Goal: Task Accomplishment & Management: Complete application form

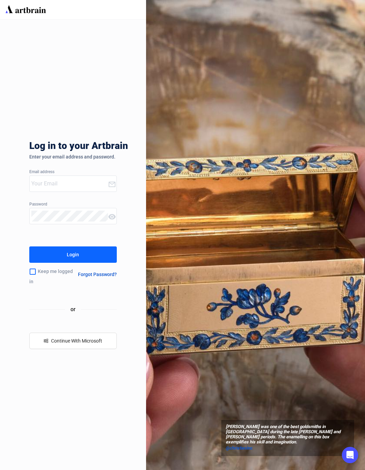
type input "[PERSON_NAME][EMAIL_ADDRESS][DOMAIN_NAME]"
click at [74, 258] on div "Login" at bounding box center [73, 254] width 12 height 11
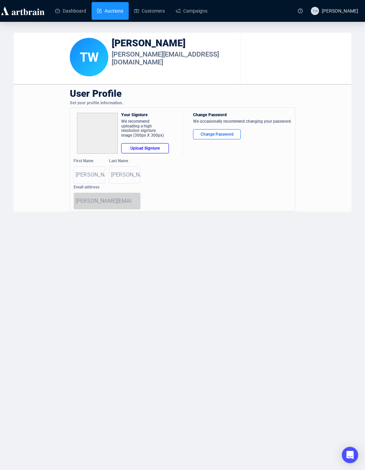
click at [110, 14] on link "Auctions" at bounding box center [110, 11] width 26 height 18
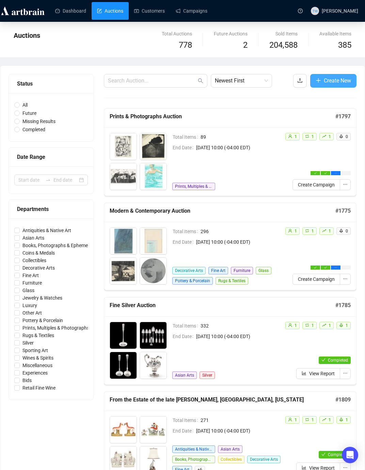
click at [327, 82] on span "Create New" at bounding box center [337, 80] width 27 height 9
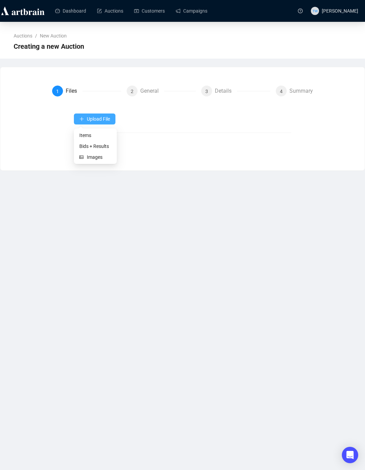
click at [94, 117] on span "Upload File" at bounding box center [98, 118] width 23 height 5
click at [85, 135] on span "Items" at bounding box center [95, 134] width 32 height 7
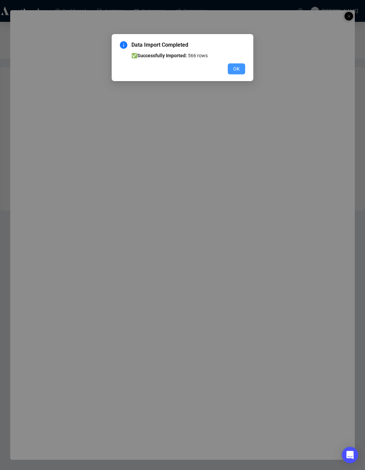
click at [241, 68] on button "OK" at bounding box center [236, 68] width 17 height 11
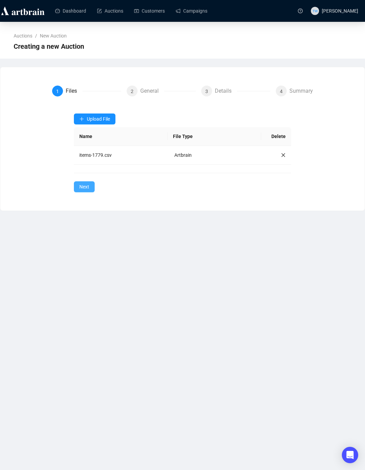
click at [83, 188] on span "Next" at bounding box center [84, 186] width 10 height 7
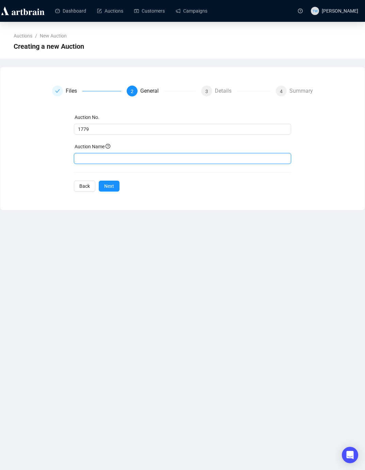
click at [96, 155] on input "text" at bounding box center [183, 158] width 218 height 11
paste input "October Estate Auction"
type input "October Estate Auction"
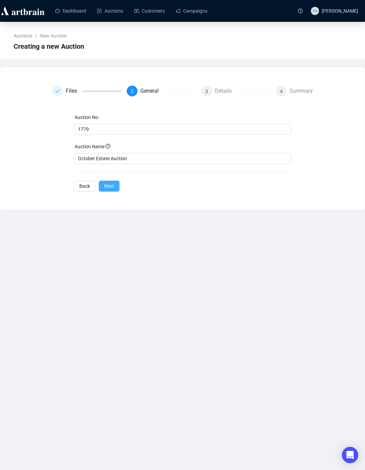
click at [111, 185] on span "Next" at bounding box center [109, 185] width 10 height 7
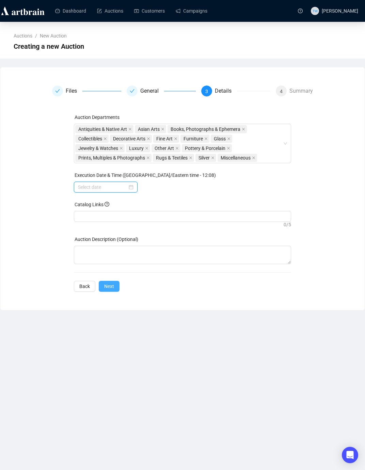
click at [111, 185] on input at bounding box center [102, 186] width 49 height 7
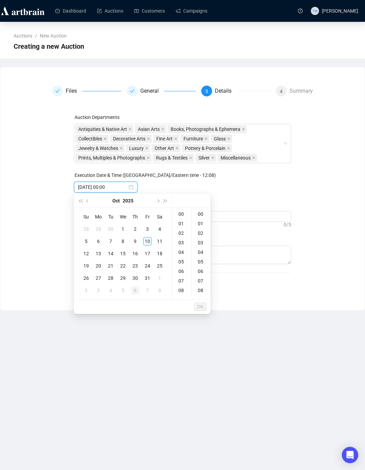
type input "[DATE] 00:00"
click at [137, 265] on div "23" at bounding box center [135, 266] width 8 height 8
click at [185, 278] on div "09" at bounding box center [182, 280] width 16 height 10
type input "[DATE] 09:00"
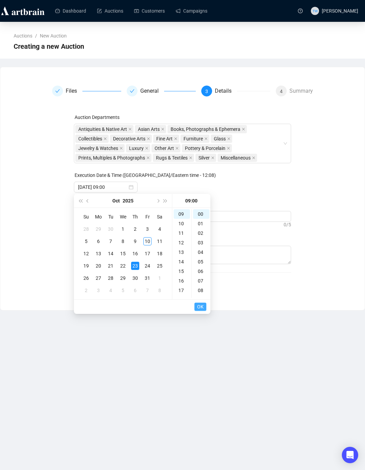
click at [197, 307] on button "OK" at bounding box center [200, 306] width 12 height 8
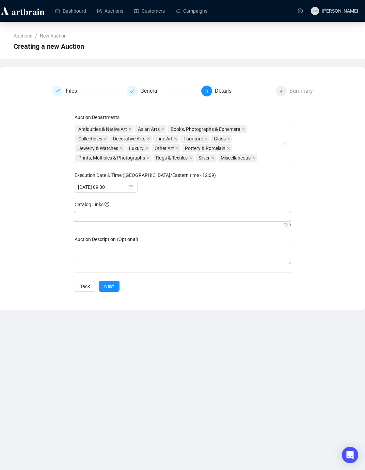
click at [117, 213] on div at bounding box center [182, 216] width 215 height 10
paste input "[URL][DOMAIN_NAME]"
type input "[URL][DOMAIN_NAME]"
click at [108, 287] on span "Next" at bounding box center [109, 285] width 10 height 7
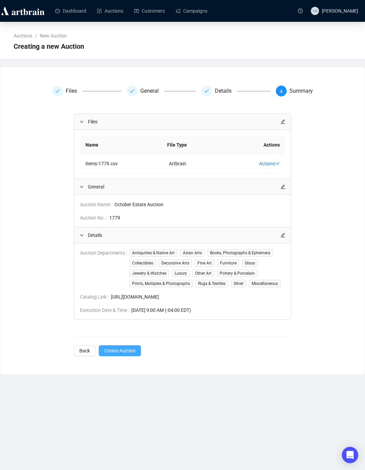
click at [128, 354] on span "Create Auction" at bounding box center [119, 350] width 31 height 7
